Goal: Information Seeking & Learning: Learn about a topic

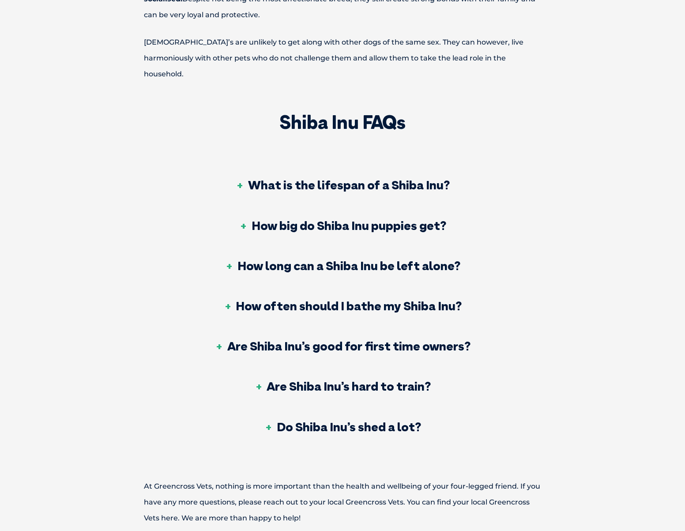
scroll to position [2788, 0]
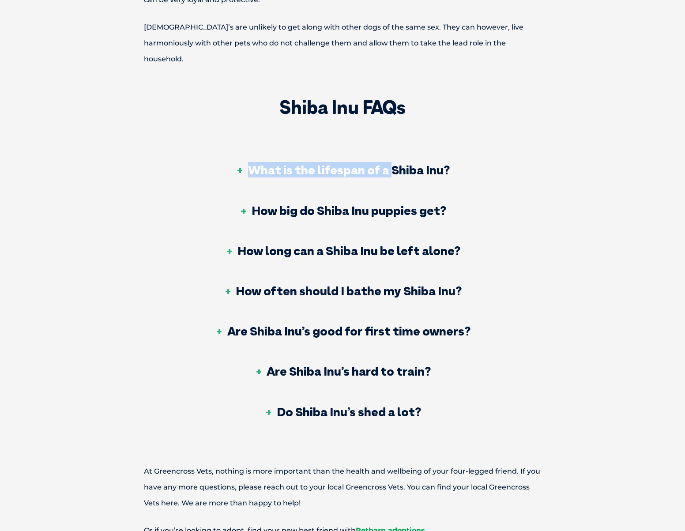
click at [389, 151] on div "What is the lifespan of a Shiba Inu?" at bounding box center [342, 171] width 373 height 40
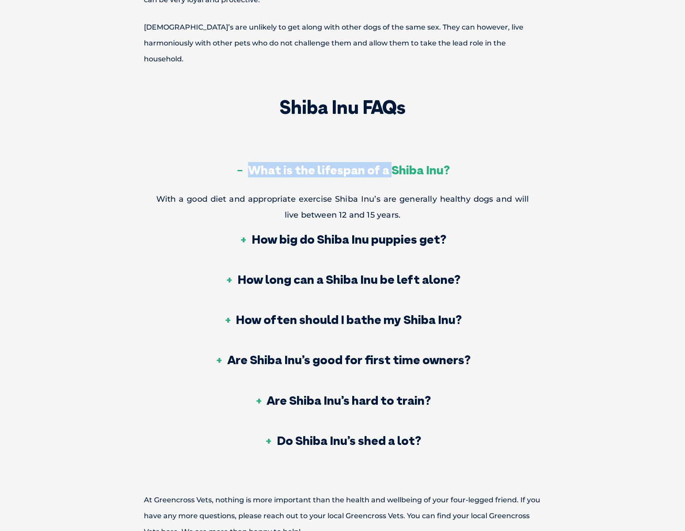
click at [389, 164] on h3 "What is the lifespan of a Shiba Inu?" at bounding box center [343, 170] width 214 height 12
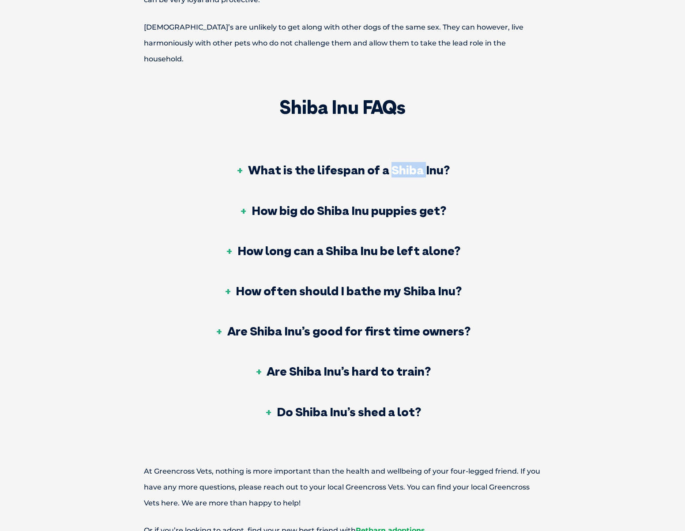
click at [389, 164] on h3 "What is the lifespan of a Shiba Inu?" at bounding box center [343, 170] width 214 height 12
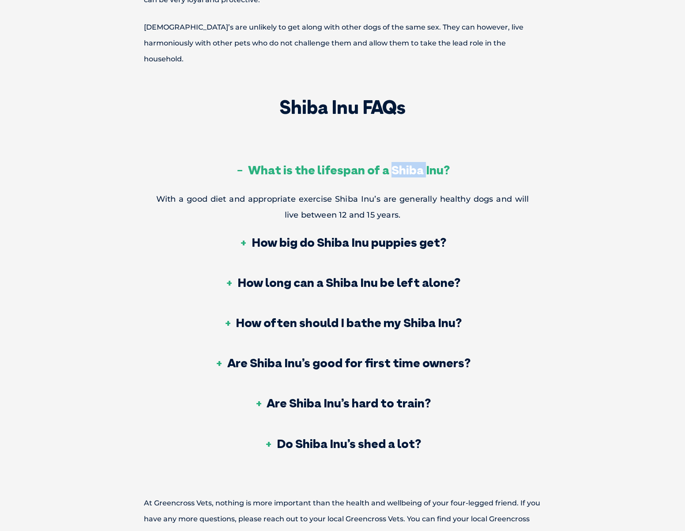
click at [389, 164] on h3 "What is the lifespan of a Shiba Inu?" at bounding box center [343, 170] width 214 height 12
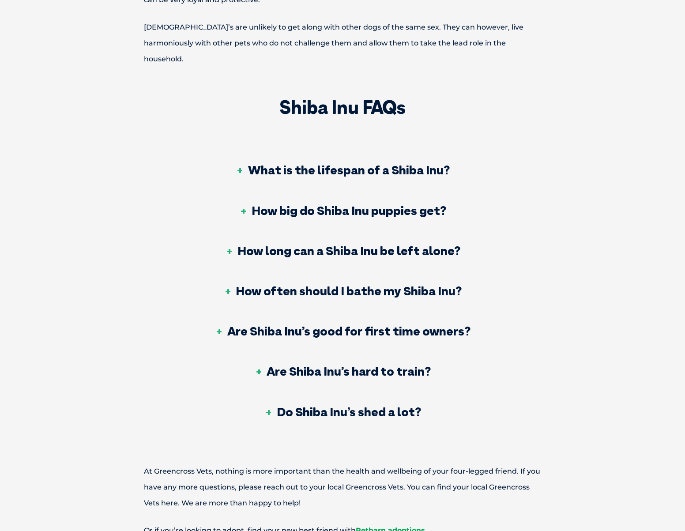
click at [378, 204] on h3 "How big do Shiba Inu puppies get?" at bounding box center [342, 210] width 207 height 12
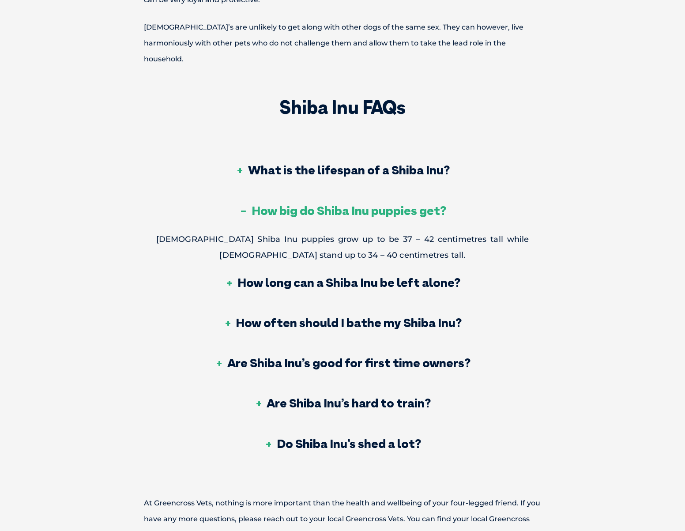
click at [392, 276] on h3 "How long can a Shiba Inu be left alone?" at bounding box center [342, 282] width 235 height 12
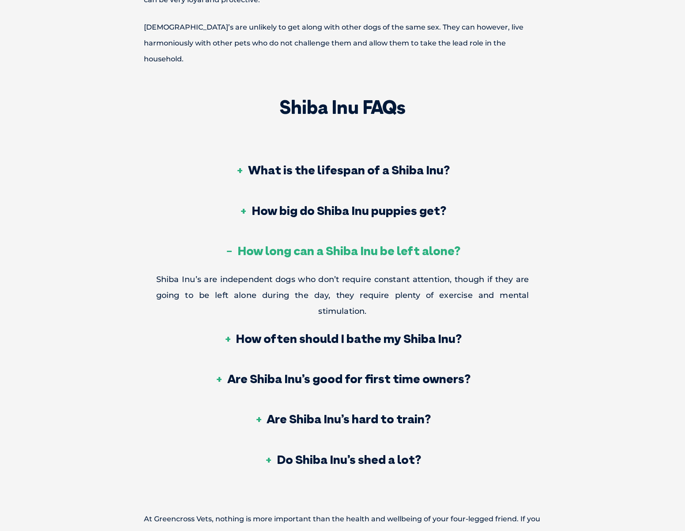
click at [423, 332] on h3 "How often should I bathe my Shiba Inu?" at bounding box center [342, 338] width 238 height 12
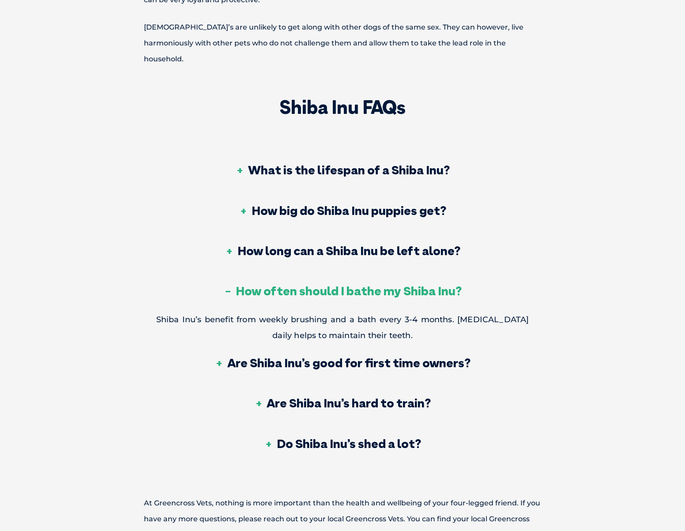
click at [418, 343] on div "Are Shiba Inu’s good for first time owners?" at bounding box center [342, 363] width 373 height 40
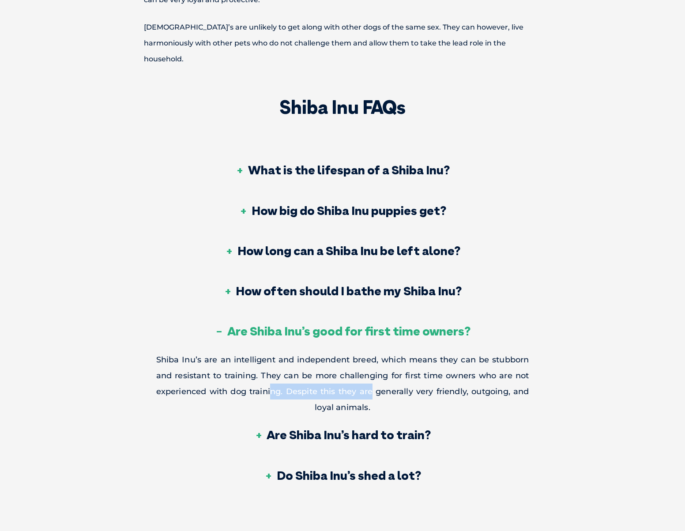
drag, startPoint x: 296, startPoint y: 350, endPoint x: 370, endPoint y: 350, distance: 74.2
click at [370, 352] on p "Shiba Inu’s are an intelligent and independent breed, which means they can be s…" at bounding box center [342, 384] width 373 height 64
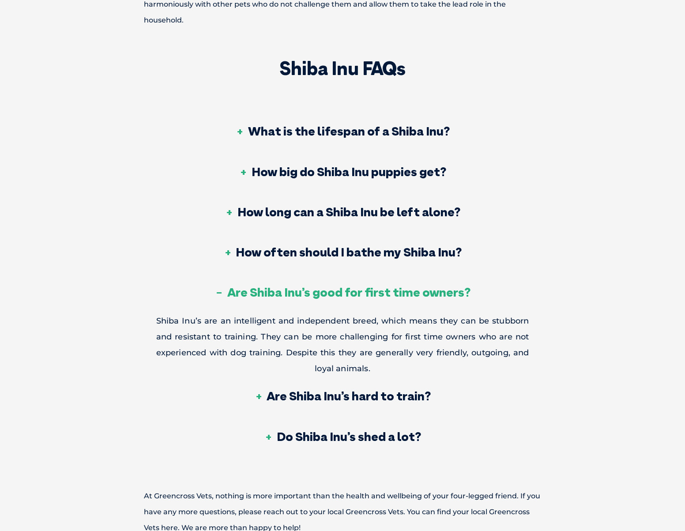
scroll to position [2849, 0]
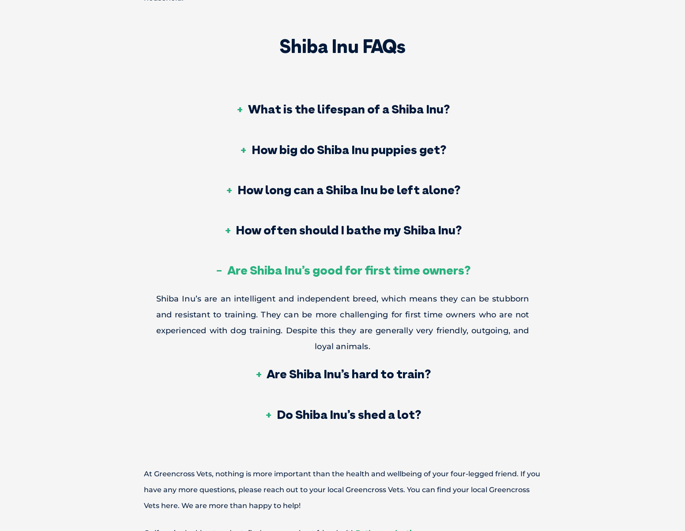
click at [386, 368] on h3 "Are Shiba Inu’s hard to train?" at bounding box center [342, 374] width 177 height 12
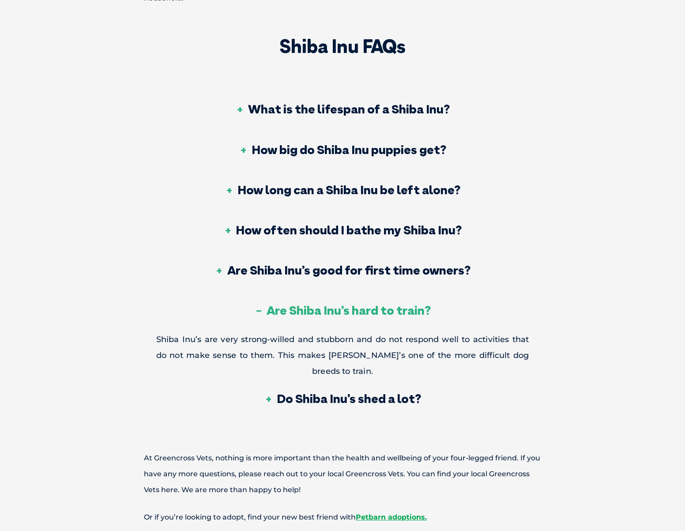
click at [381, 393] on h3 "Do Shiba Inu’s shed a lot?" at bounding box center [342, 399] width 157 height 12
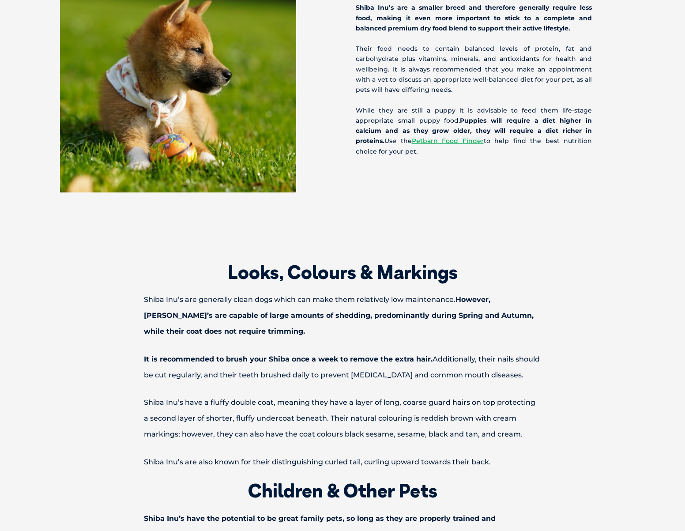
scroll to position [0, 0]
